Goal: Information Seeking & Learning: Check status

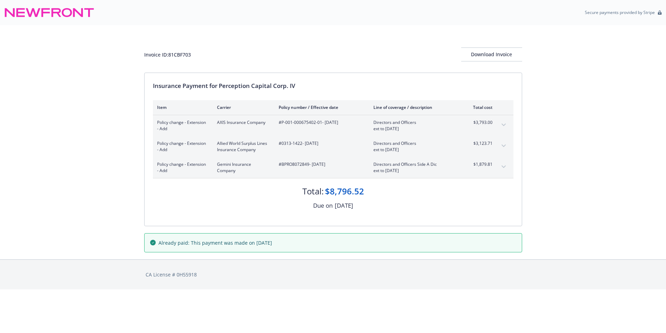
drag, startPoint x: 362, startPoint y: 204, endPoint x: 312, endPoint y: 208, distance: 50.0
click at [312, 208] on div "Due on [DATE]" at bounding box center [333, 205] width 361 height 9
drag, startPoint x: 312, startPoint y: 208, endPoint x: 251, endPoint y: 205, distance: 61.4
click at [251, 205] on div "Due on 19 May 2025" at bounding box center [333, 205] width 361 height 9
drag, startPoint x: 283, startPoint y: 243, endPoint x: 252, endPoint y: 241, distance: 30.7
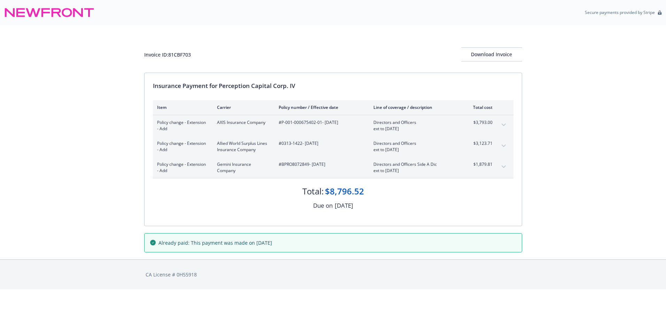
click at [252, 241] on div "Already paid: This payment was made on [DATE]" at bounding box center [333, 242] width 366 height 7
drag, startPoint x: 252, startPoint y: 241, endPoint x: 258, endPoint y: 239, distance: 6.1
copy span "[DATE]"
click at [99, 107] on div "Invoice ID: B56244EC Download Invoice Insurance Payment for Perception Capital …" at bounding box center [333, 142] width 666 height 234
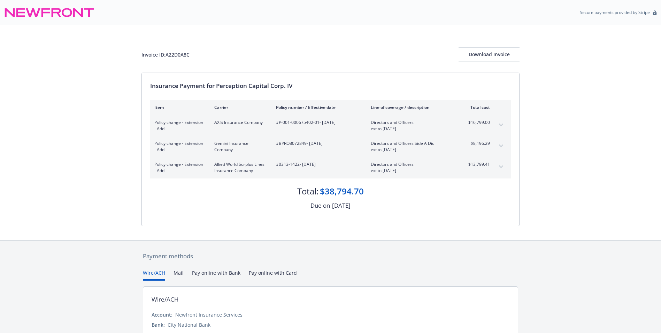
drag, startPoint x: 358, startPoint y: 206, endPoint x: 328, endPoint y: 205, distance: 29.7
click at [328, 205] on div "Due on 9 July 2025" at bounding box center [330, 205] width 361 height 9
copy div "9 July 2025"
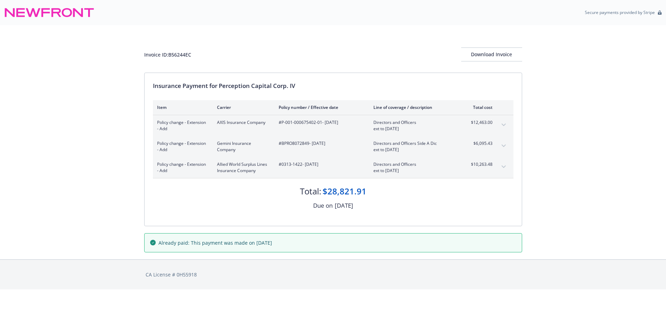
drag, startPoint x: 364, startPoint y: 206, endPoint x: 318, endPoint y: 198, distance: 46.8
click at [318, 198] on div "Total: $28,821.91 Due on [DATE]" at bounding box center [333, 194] width 361 height 32
drag, startPoint x: 287, startPoint y: 243, endPoint x: 252, endPoint y: 245, distance: 34.6
click at [252, 245] on div "Already paid: This payment was made on [DATE]" at bounding box center [333, 242] width 366 height 7
drag, startPoint x: 252, startPoint y: 245, endPoint x: 257, endPoint y: 243, distance: 5.2
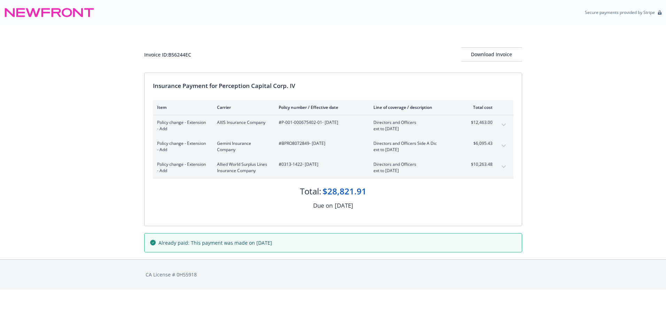
copy span "[DATE]"
